Goal: Task Accomplishment & Management: Manage account settings

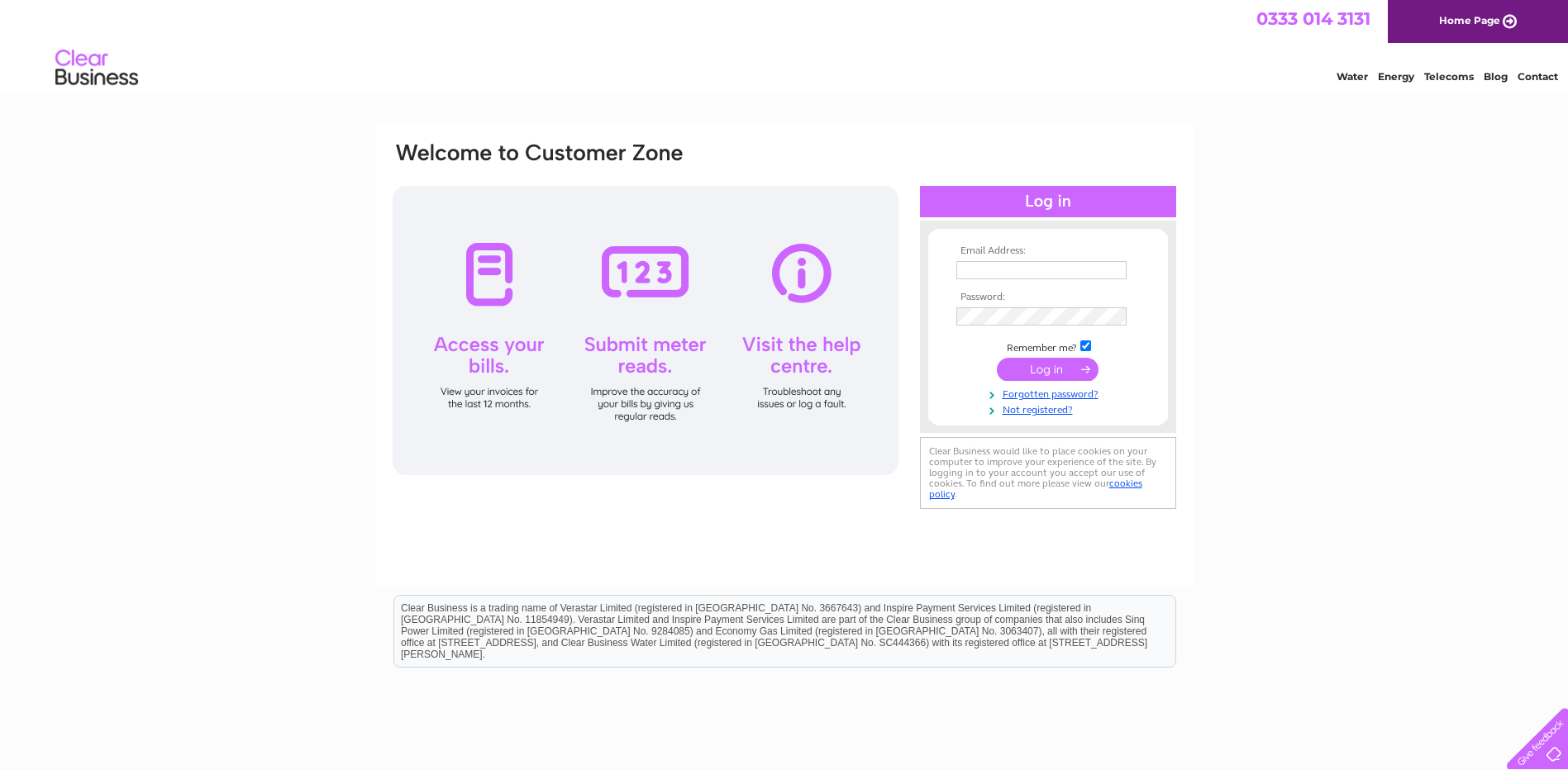
type input "joan@slatehairdressing.co.uk"
click at [1047, 369] on input "submit" at bounding box center [1047, 369] width 101 height 23
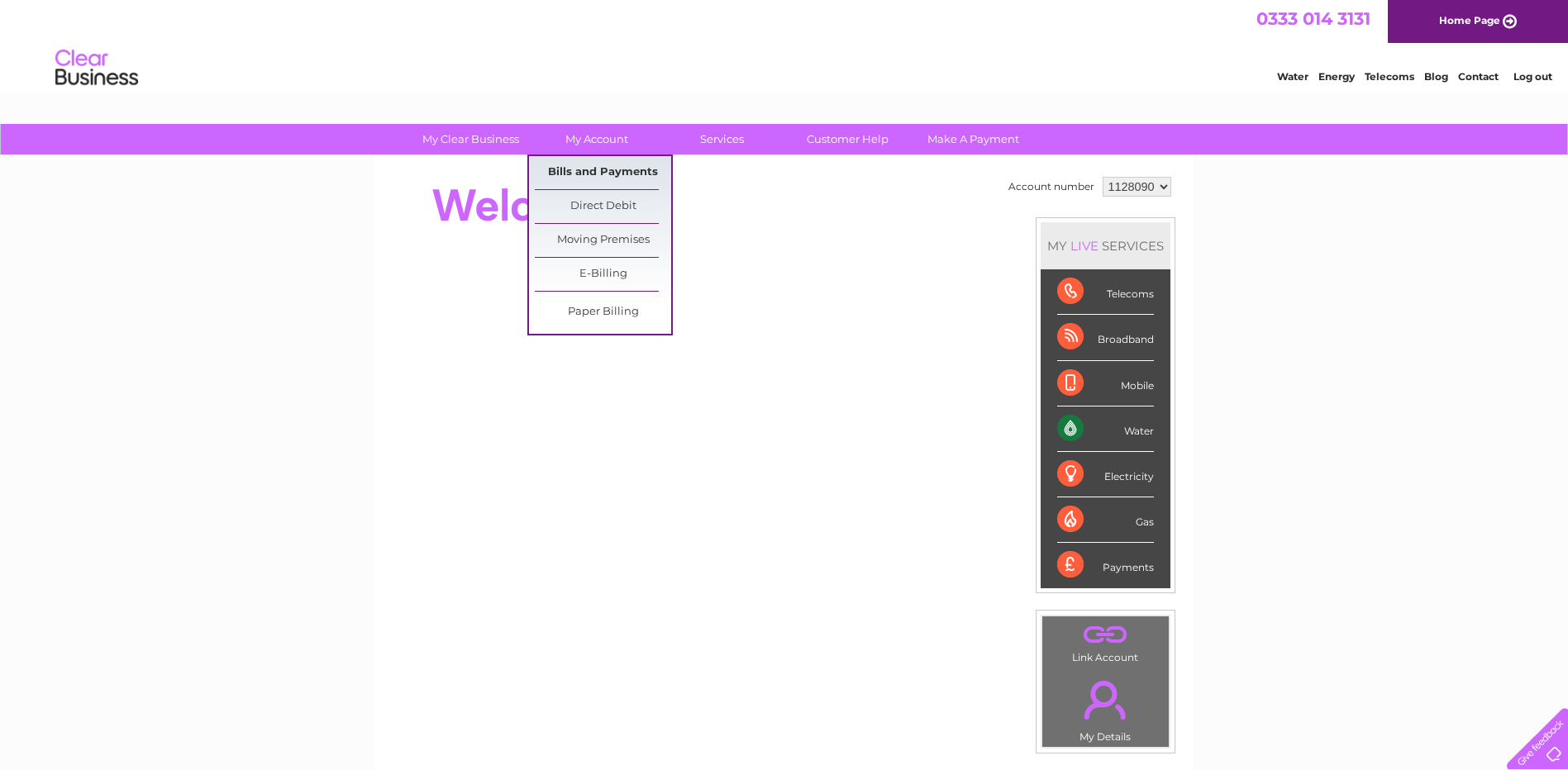
click at [568, 171] on link "Bills and Payments" at bounding box center [603, 173] width 137 height 33
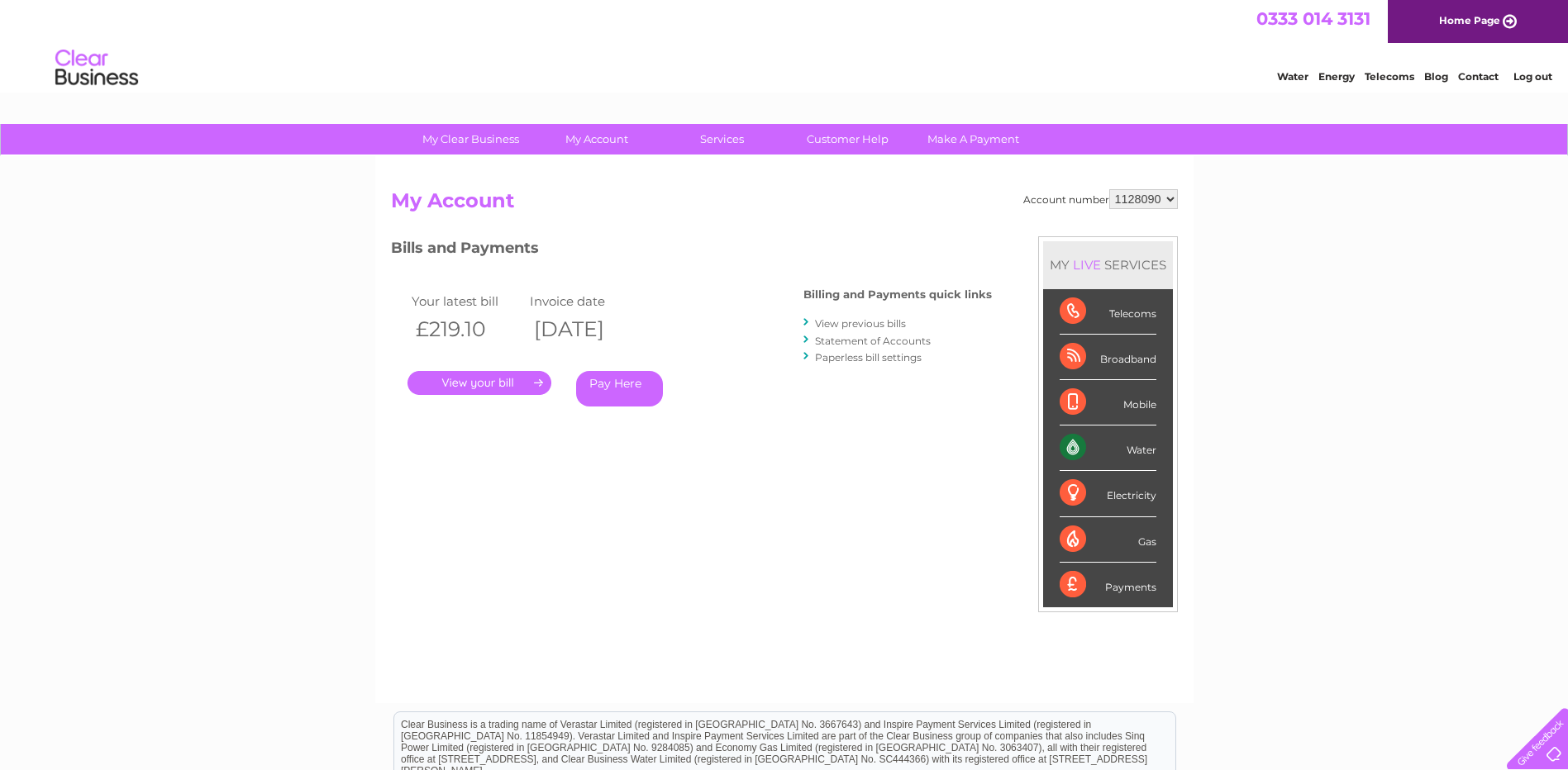
click at [479, 380] on link "." at bounding box center [480, 382] width 144 height 24
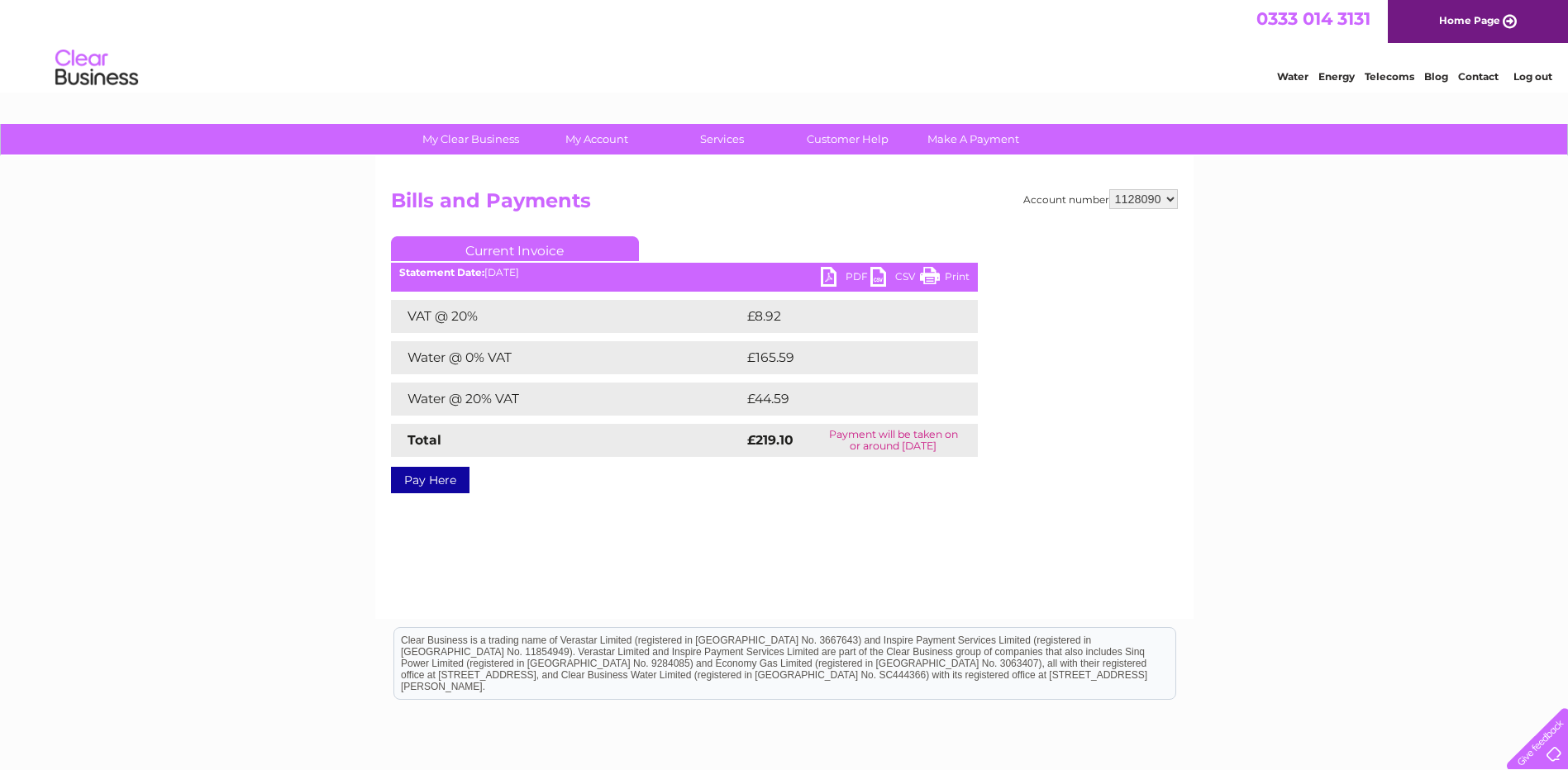
click at [848, 278] on link "PDF" at bounding box center [845, 279] width 49 height 24
